Goal: Complete application form

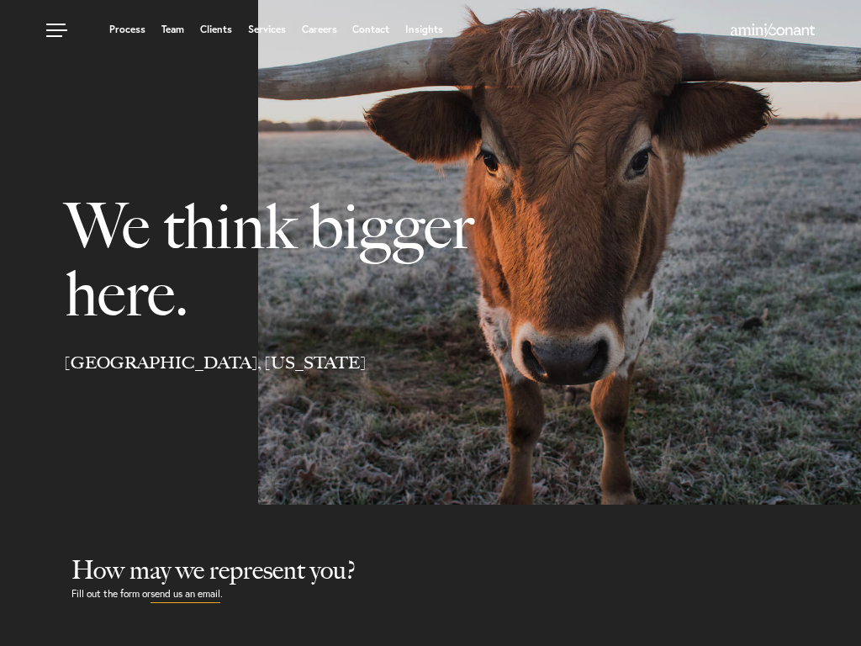
select select "Austin"
select select "Business and Civil Litigation"
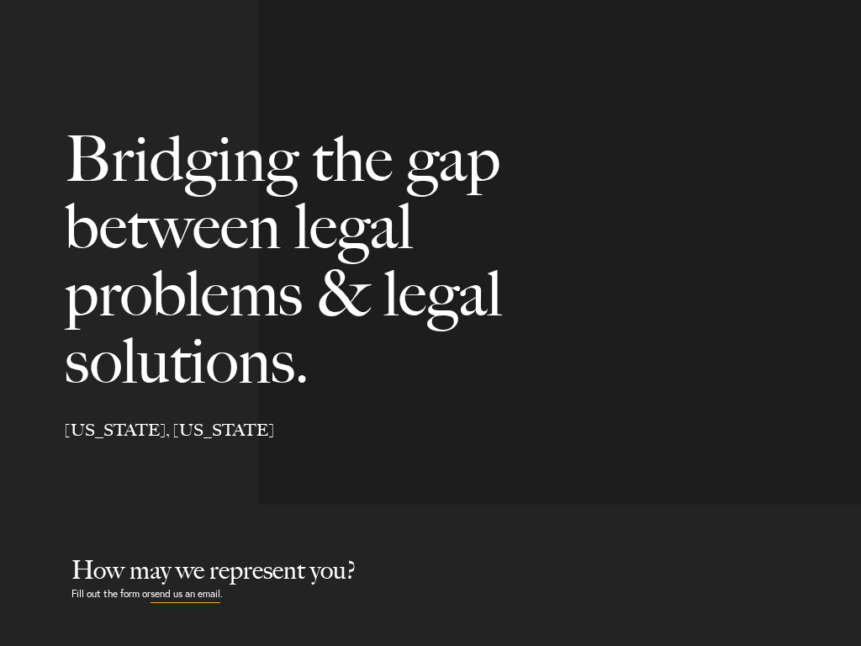
scroll to position [610, 0]
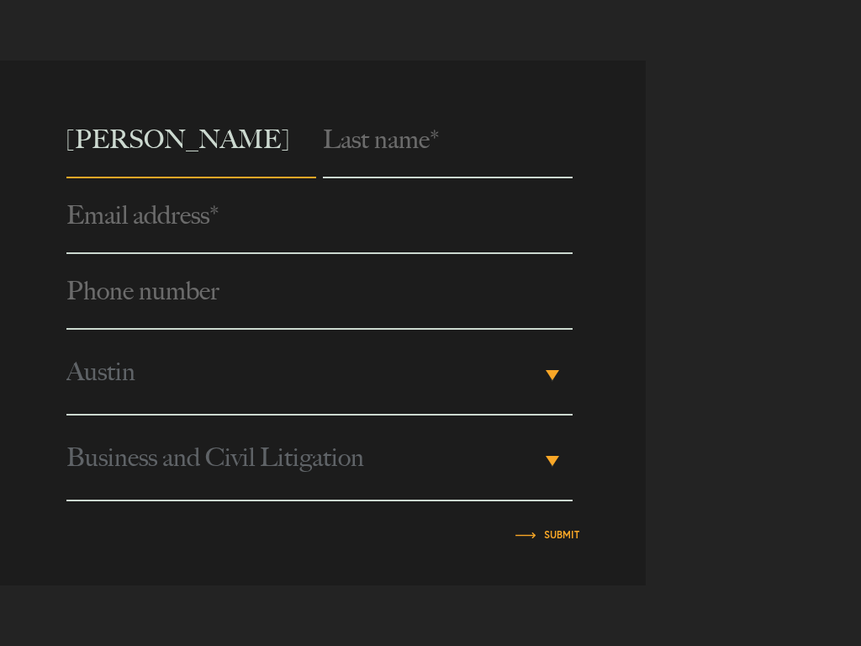
type input "Brenda Cruz"
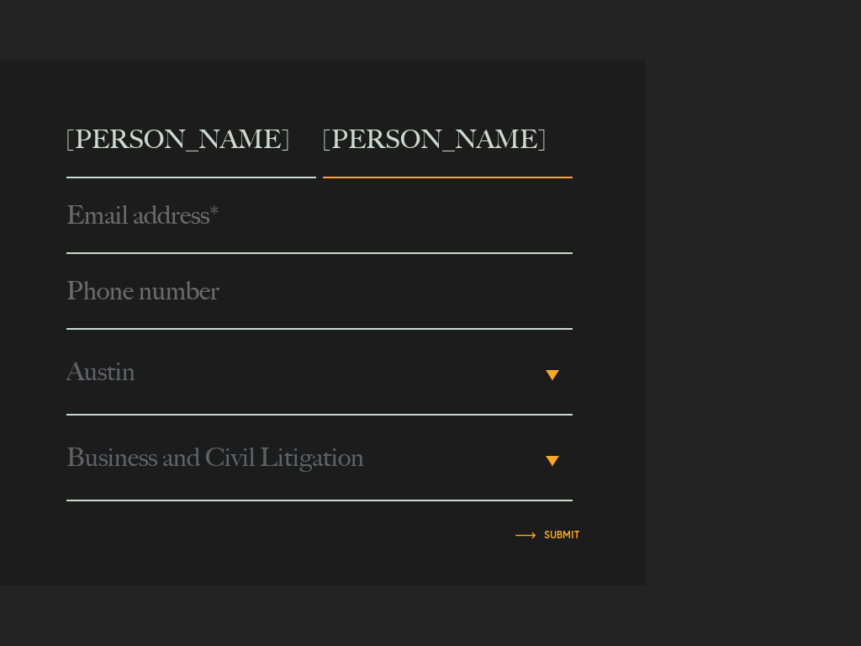
type input "Brenda Cruz"
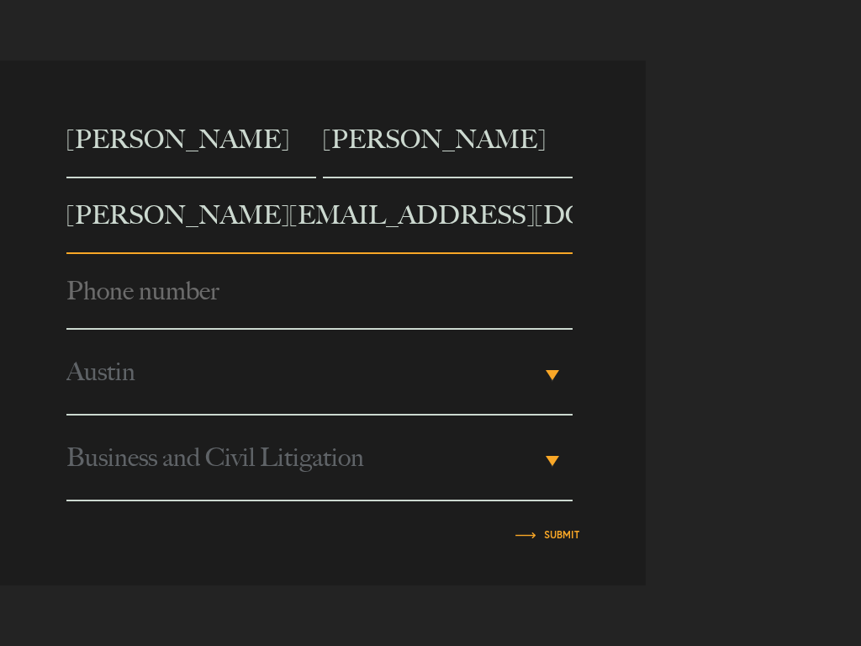
type input "b.cruz@virtualhelppartner.com"
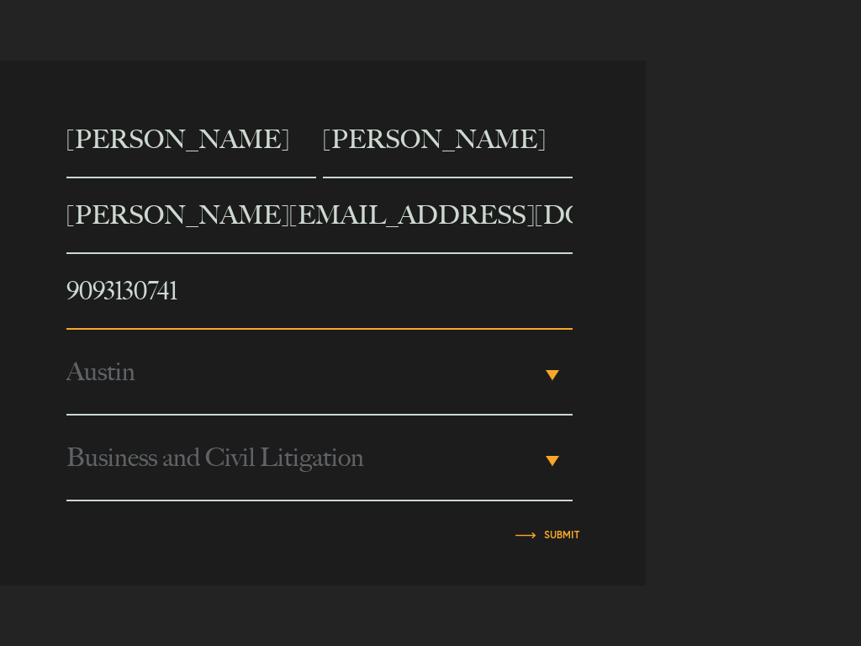
type input "9093130741"
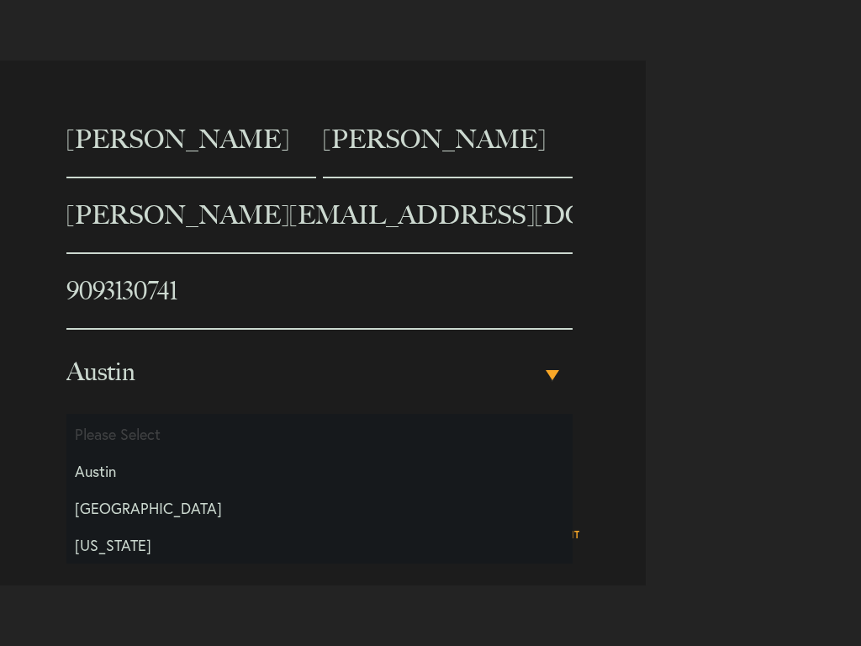
type input "Brenda Cruz"
select select "Something Else"
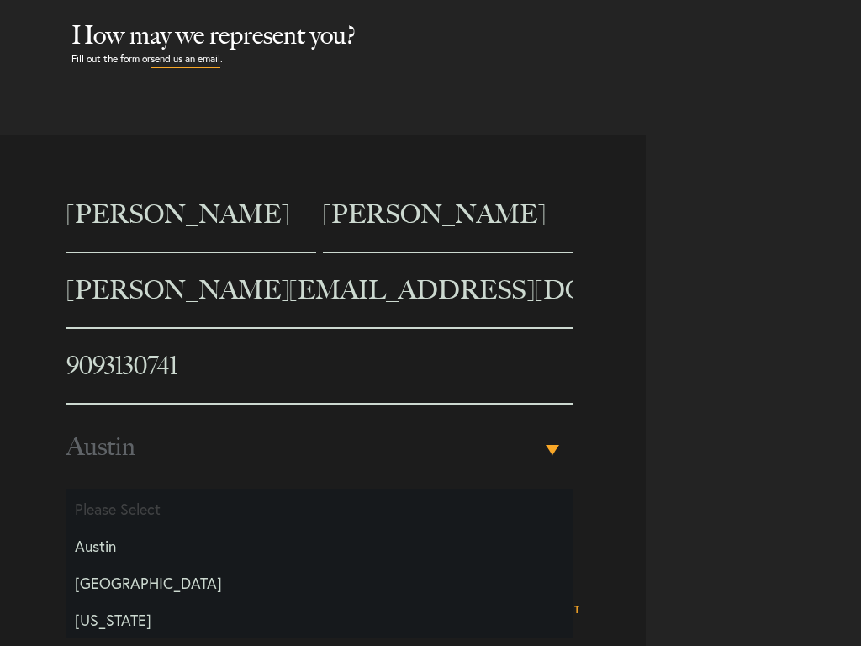
scroll to position [504, 0]
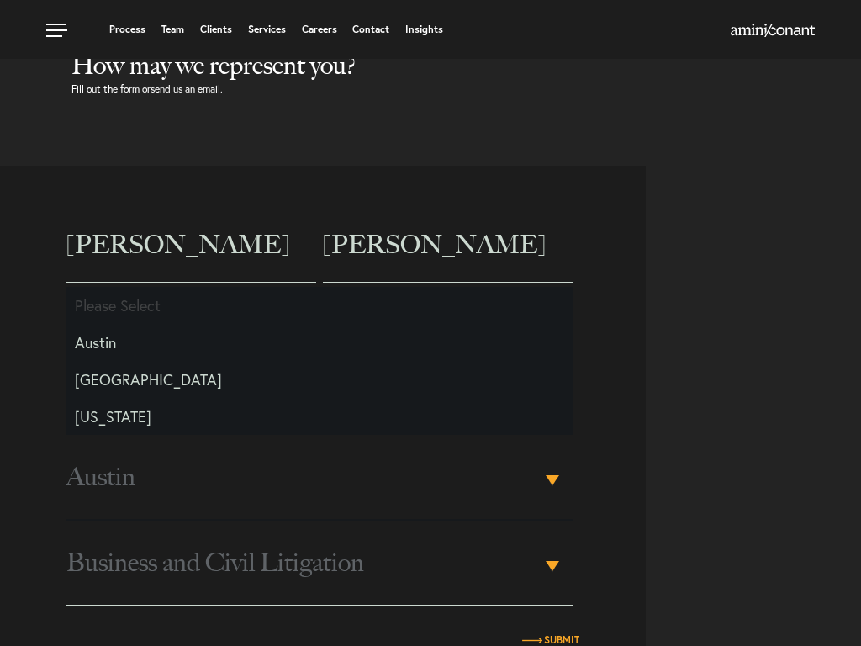
click at [562, 641] on input "Submit" at bounding box center [561, 640] width 35 height 10
